Goal: Information Seeking & Learning: Find contact information

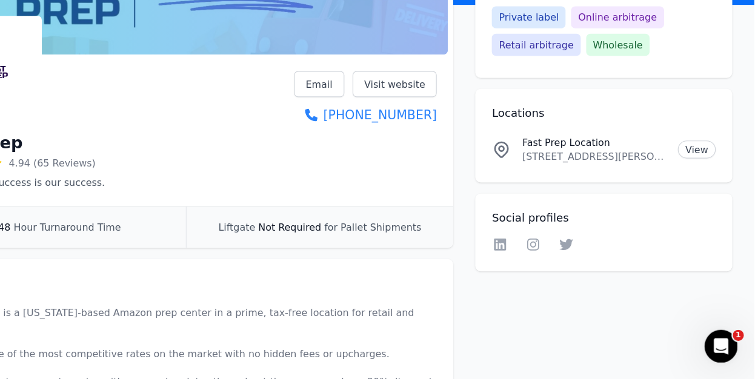
scroll to position [130, 0]
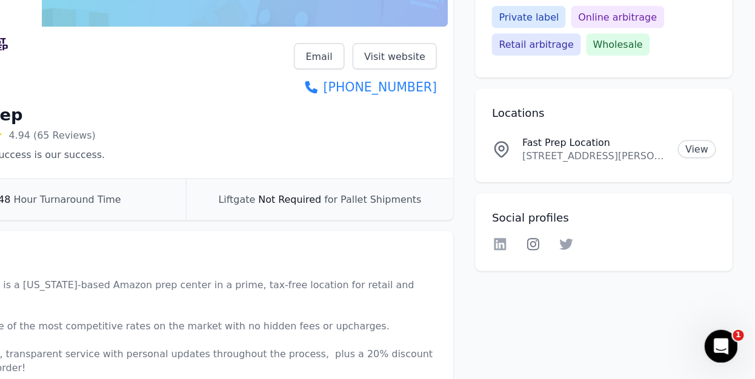
click at [558, 261] on icon at bounding box center [560, 260] width 15 height 12
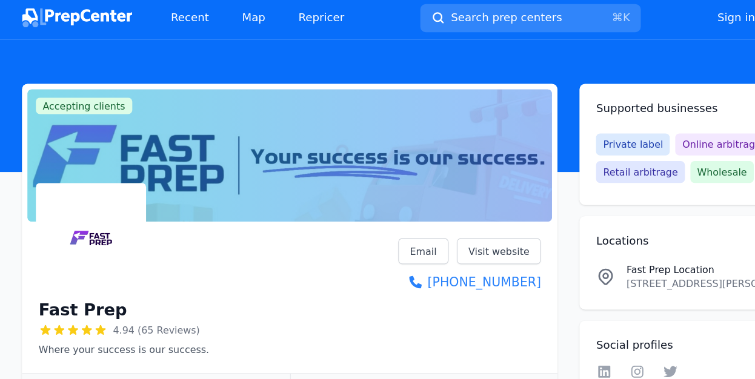
scroll to position [0, 0]
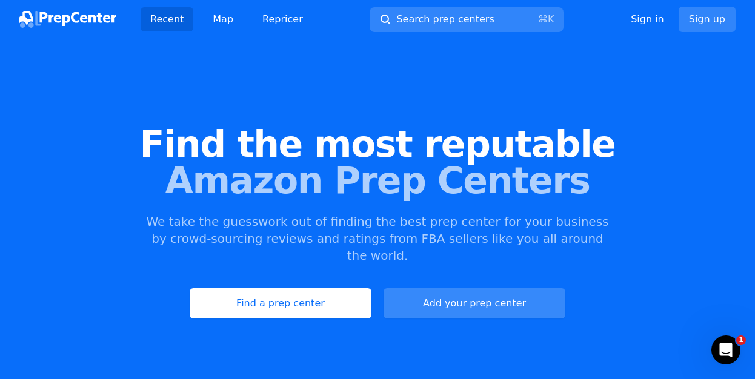
click at [463, 289] on link "Add your prep center" at bounding box center [474, 303] width 182 height 30
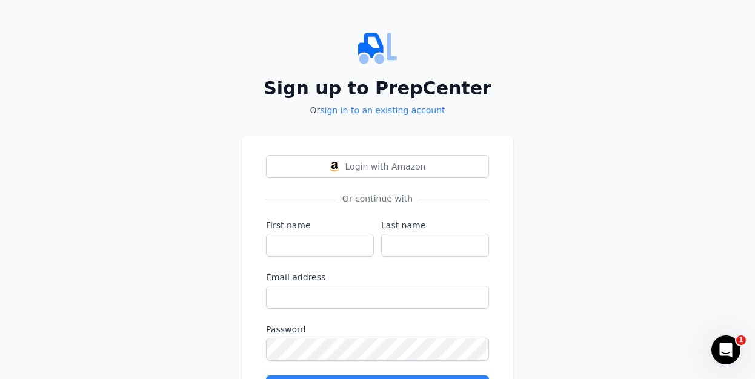
click at [456, 282] on label "Email address" at bounding box center [377, 277] width 223 height 12
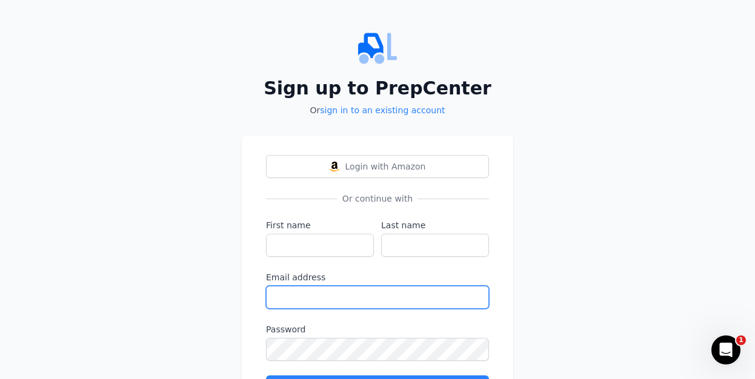
click at [456, 286] on input "Email address" at bounding box center [377, 297] width 223 height 23
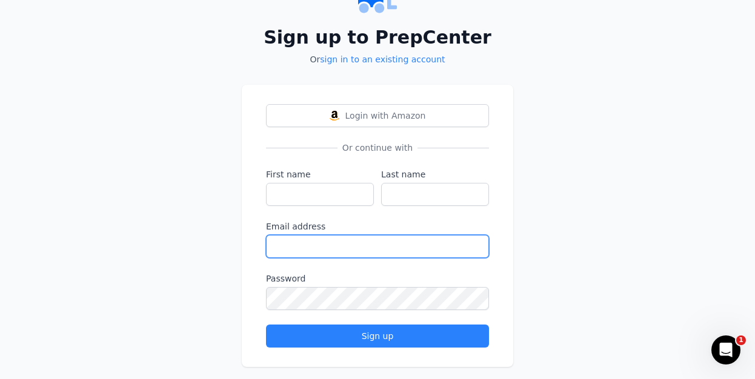
scroll to position [50, 0]
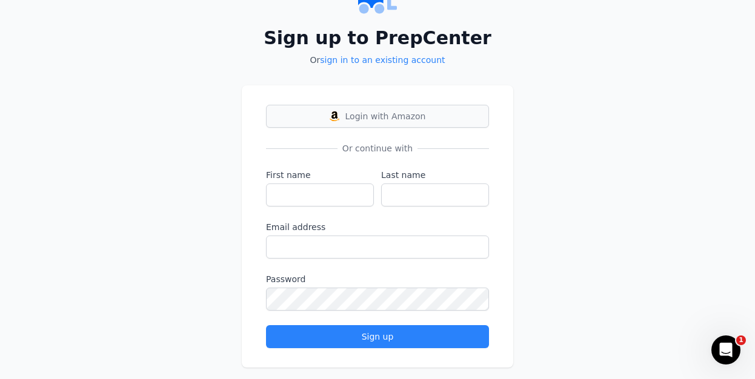
click at [383, 116] on span "Login with Amazon" at bounding box center [385, 116] width 81 height 12
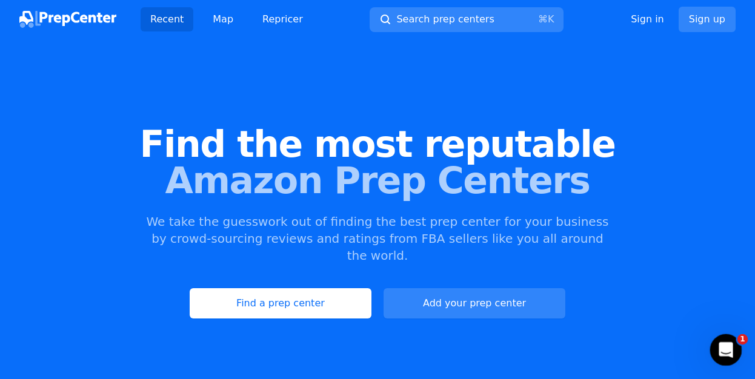
click at [724, 348] on icon "Open Intercom Messenger" at bounding box center [724, 349] width 20 height 20
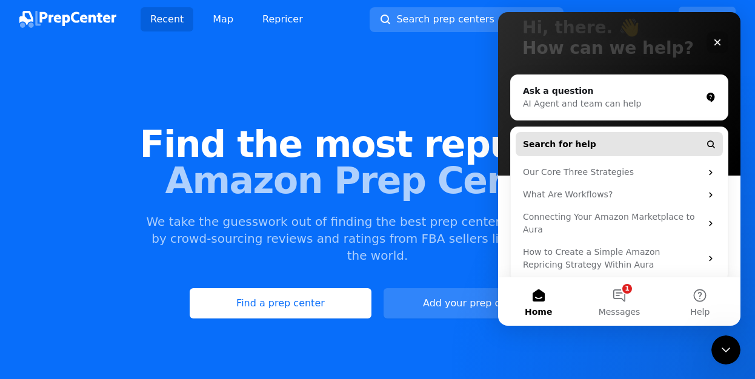
scroll to position [84, 0]
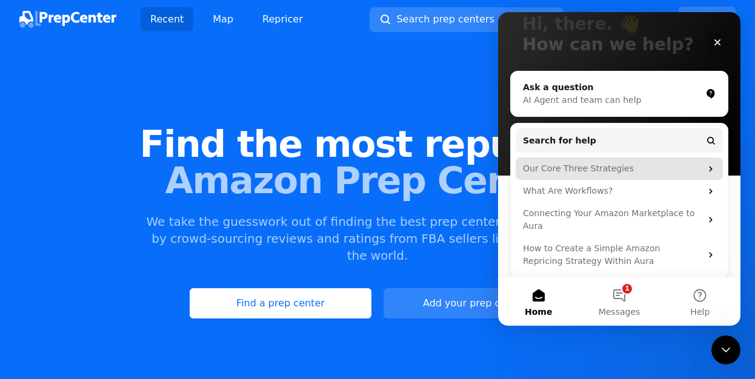
click at [696, 168] on div "Our Core Three Strategies" at bounding box center [618, 168] width 207 height 22
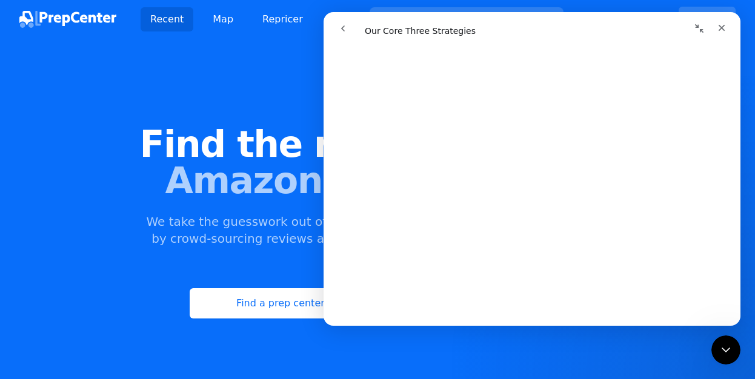
scroll to position [1987, 0]
click at [722, 29] on icon "Close" at bounding box center [721, 28] width 10 height 10
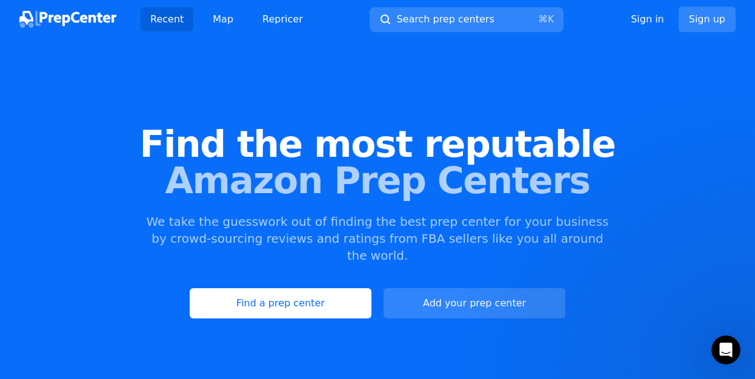
scroll to position [0, 0]
click at [279, 290] on link "Find a prep center" at bounding box center [281, 303] width 182 height 30
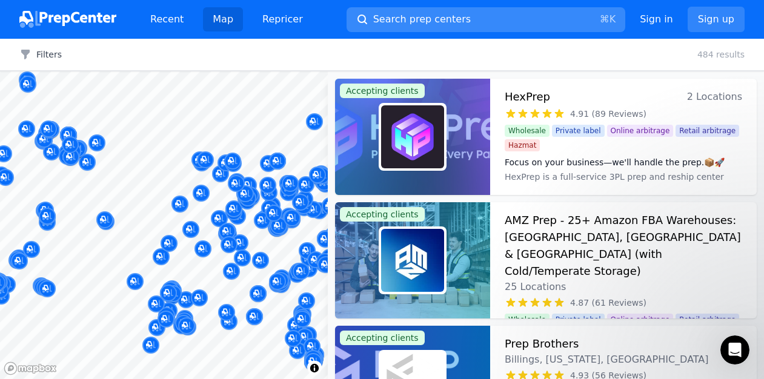
click at [398, 18] on span "Search prep centers" at bounding box center [421, 19] width 97 height 15
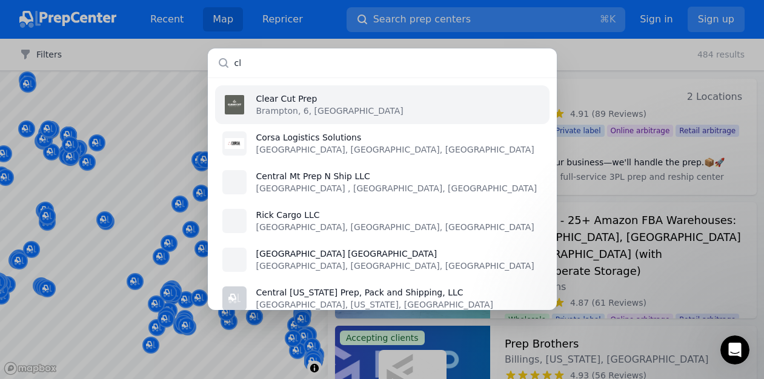
type input "c"
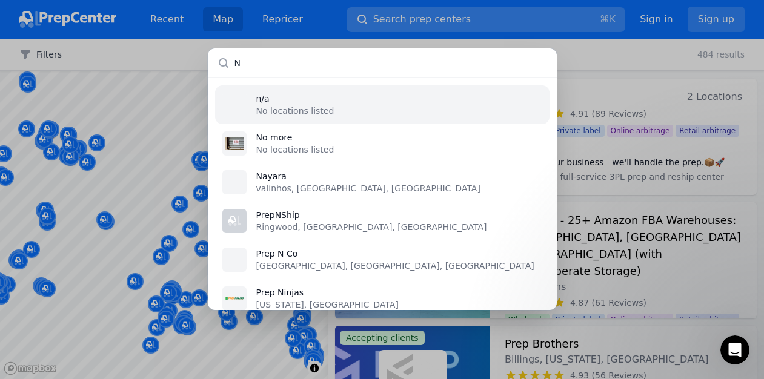
type input "NJ"
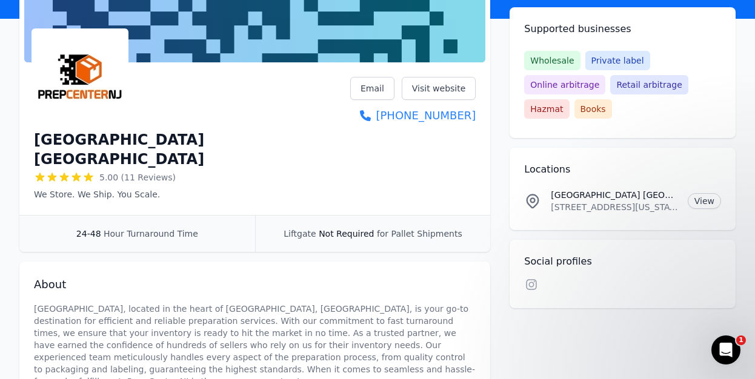
scroll to position [122, 0]
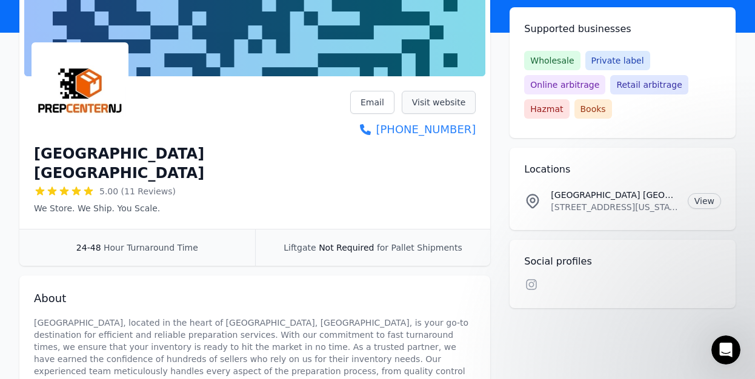
click at [432, 101] on link "Visit website" at bounding box center [438, 102] width 74 height 23
